Goal: Obtain resource: Obtain resource

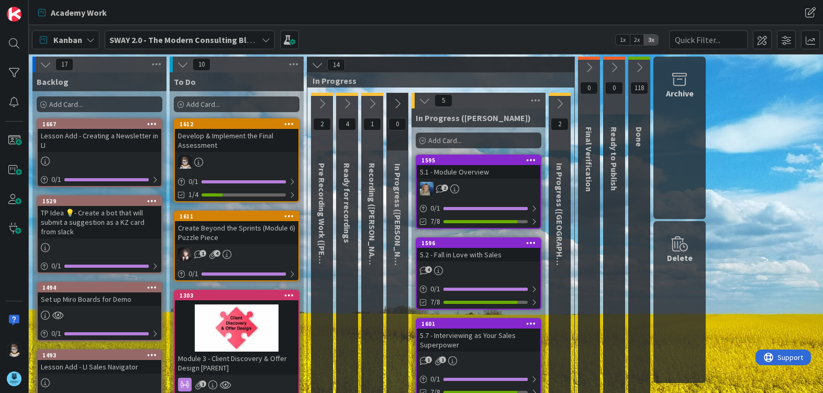
click at [424, 101] on icon at bounding box center [425, 101] width 12 height 12
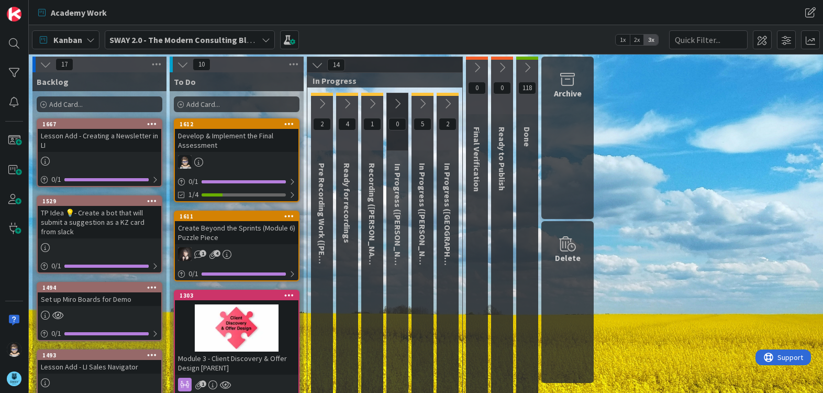
click at [374, 101] on icon at bounding box center [373, 104] width 12 height 12
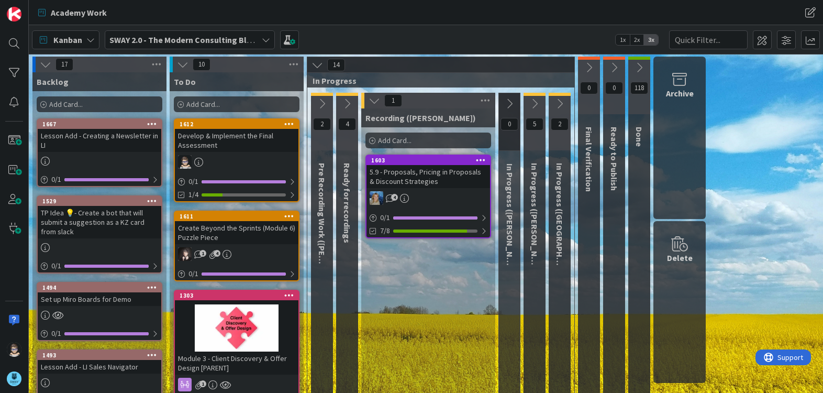
click at [374, 101] on icon at bounding box center [375, 101] width 12 height 12
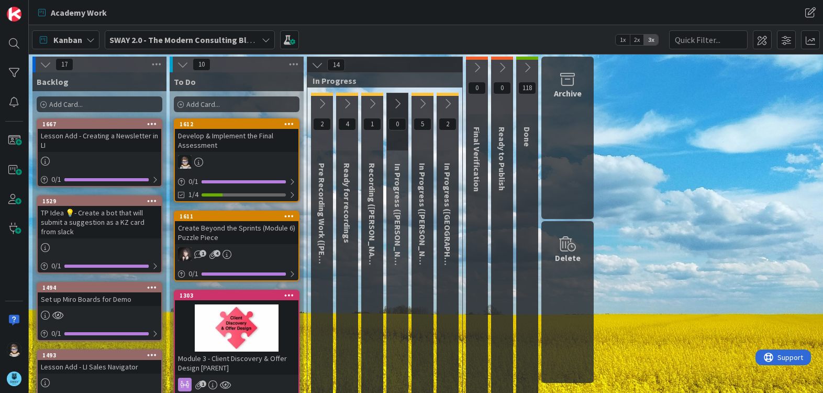
click at [346, 102] on icon at bounding box center [347, 104] width 12 height 12
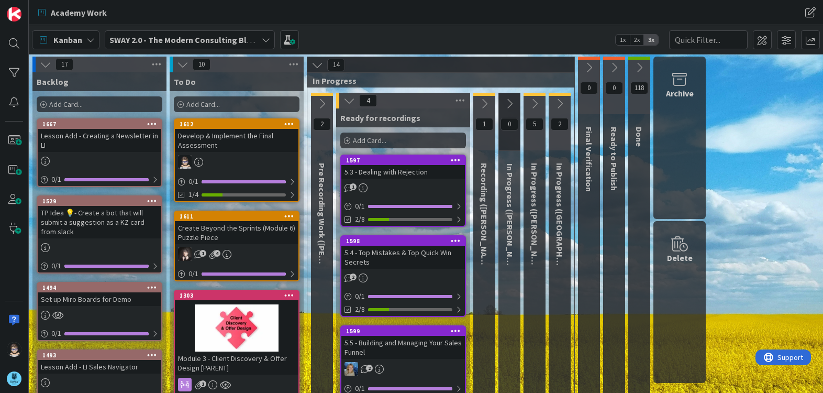
click at [329, 102] on button at bounding box center [322, 104] width 22 height 16
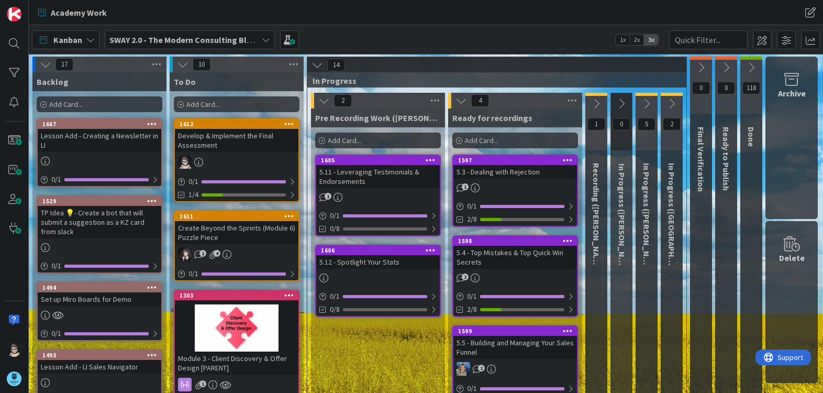
click at [324, 103] on icon at bounding box center [324, 101] width 12 height 12
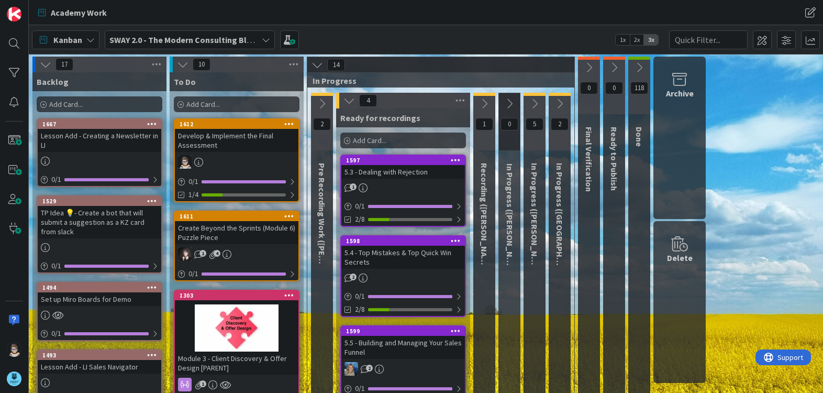
click at [324, 103] on icon at bounding box center [322, 104] width 12 height 12
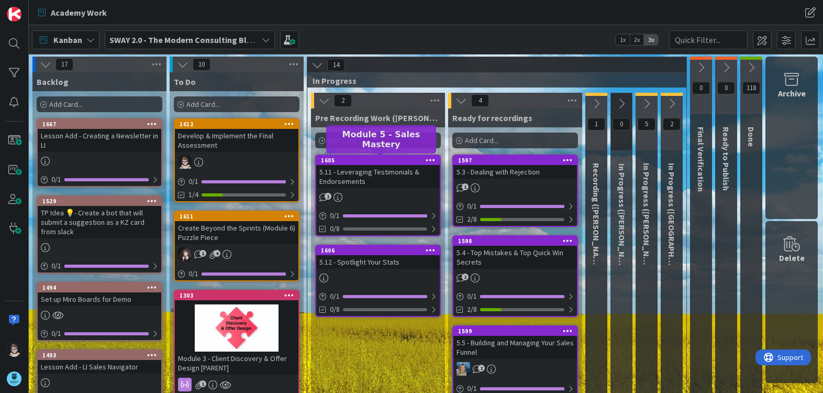
click at [372, 159] on div "1605" at bounding box center [380, 160] width 119 height 7
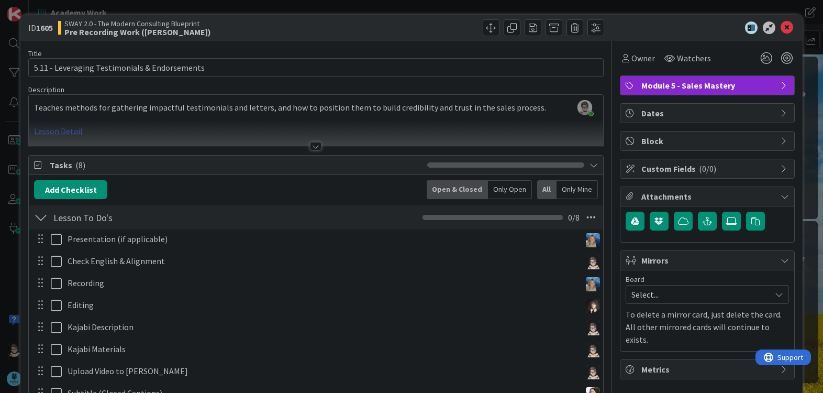
click at [69, 132] on div at bounding box center [316, 133] width 574 height 27
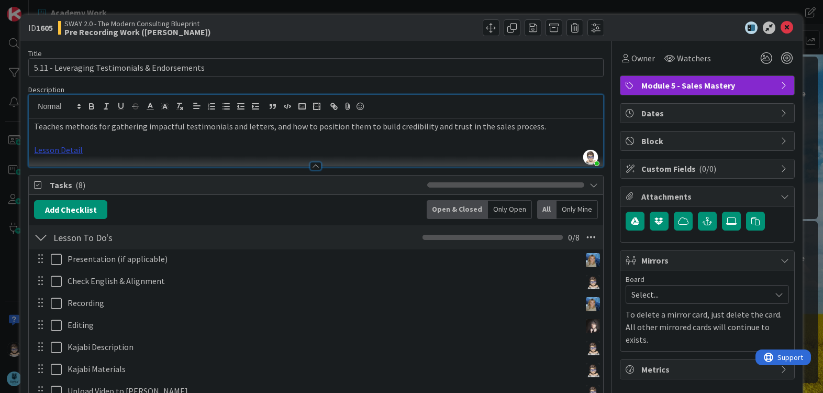
click at [67, 150] on link "Lesson Detail" at bounding box center [58, 150] width 49 height 10
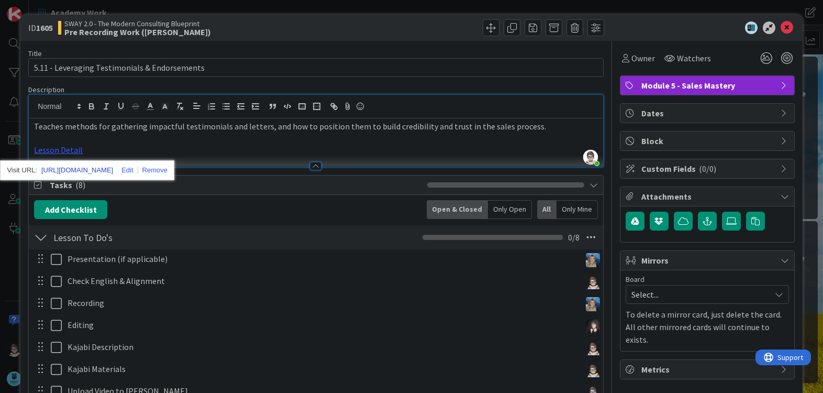
click at [95, 172] on link "[URL][DOMAIN_NAME]" at bounding box center [77, 170] width 72 height 14
